Goal: Book appointment/travel/reservation

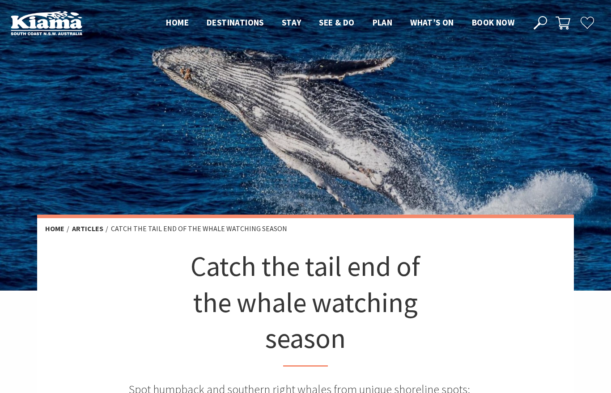
click at [490, 21] on span "Book now" at bounding box center [493, 22] width 43 height 11
click at [496, 22] on span "Book now" at bounding box center [493, 22] width 43 height 11
click at [499, 24] on span "Book now" at bounding box center [493, 22] width 43 height 11
click at [505, 25] on span "Book now" at bounding box center [493, 22] width 43 height 11
click at [498, 23] on span "Book now" at bounding box center [493, 22] width 43 height 11
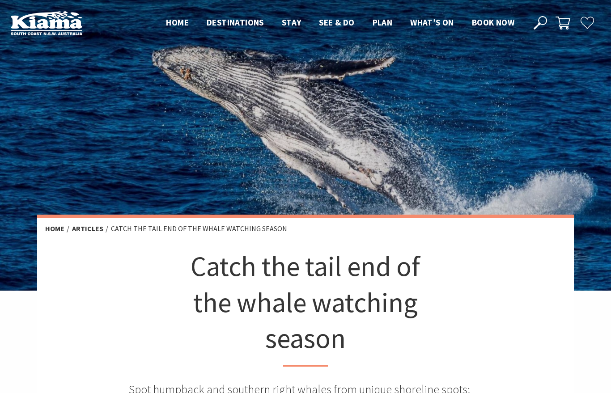
click at [494, 26] on span "Book now" at bounding box center [493, 22] width 43 height 11
click at [489, 28] on span "Book now" at bounding box center [493, 22] width 43 height 11
click at [494, 26] on span "Book now" at bounding box center [493, 22] width 43 height 11
click at [498, 21] on span "Book now" at bounding box center [493, 22] width 43 height 11
click at [497, 27] on span "Book now" at bounding box center [493, 22] width 43 height 11
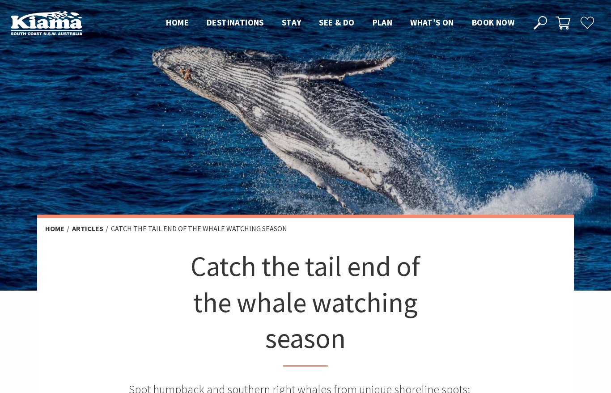
click at [497, 25] on span "Book now" at bounding box center [493, 22] width 43 height 11
click at [495, 25] on span "Book now" at bounding box center [493, 22] width 43 height 11
click at [492, 29] on link "Book now" at bounding box center [493, 23] width 43 height 12
click at [494, 28] on link "Book now" at bounding box center [493, 23] width 43 height 12
click at [496, 28] on link "Book now" at bounding box center [493, 23] width 43 height 12
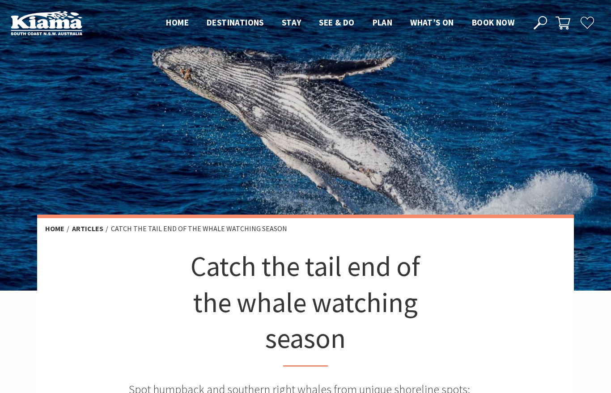
click at [504, 27] on span "Book now" at bounding box center [493, 22] width 43 height 11
click at [505, 24] on span "Book now" at bounding box center [493, 22] width 43 height 11
click at [503, 27] on span "Book now" at bounding box center [493, 22] width 43 height 11
click at [500, 28] on span "Book now" at bounding box center [493, 22] width 43 height 11
click at [507, 28] on link "Book now" at bounding box center [493, 23] width 43 height 12
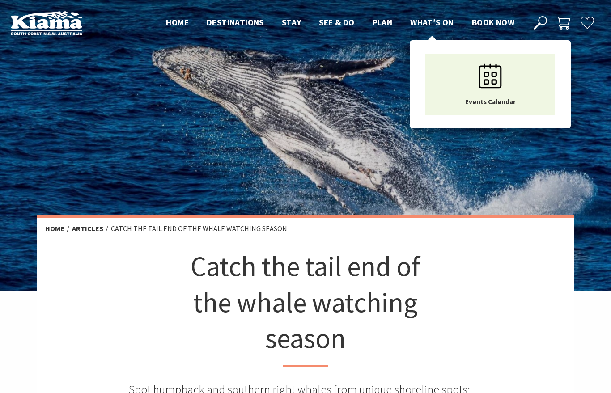
click at [443, 23] on span "What’s On" at bounding box center [432, 22] width 44 height 11
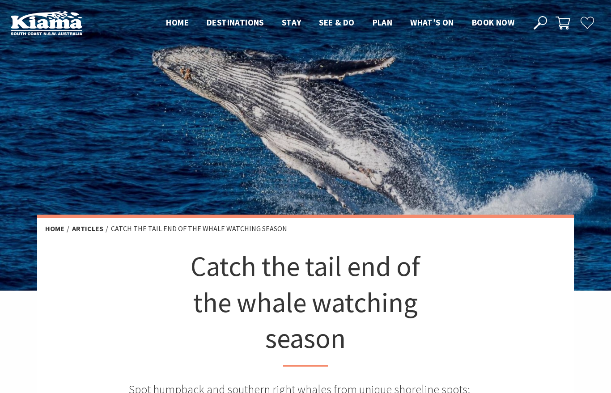
click at [499, 28] on link "Book now" at bounding box center [493, 23] width 43 height 12
click at [498, 73] on div at bounding box center [305, 145] width 611 height 291
click at [494, 82] on div at bounding box center [305, 145] width 611 height 291
click at [500, 19] on span "Book now" at bounding box center [493, 22] width 43 height 11
click at [504, 21] on span "Book now" at bounding box center [493, 22] width 43 height 11
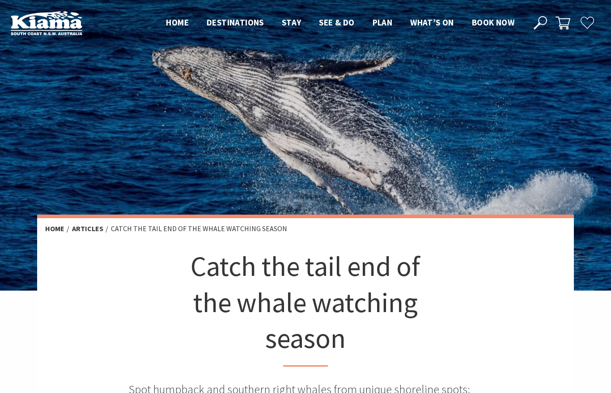
click at [505, 21] on span "Book now" at bounding box center [493, 22] width 43 height 11
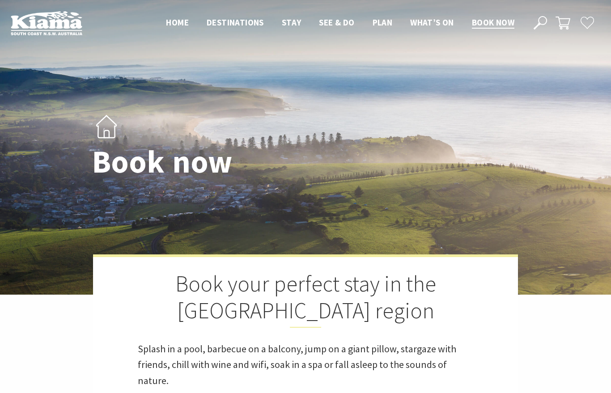
select select "3"
select select "2"
